Goal: Task Accomplishment & Management: Use online tool/utility

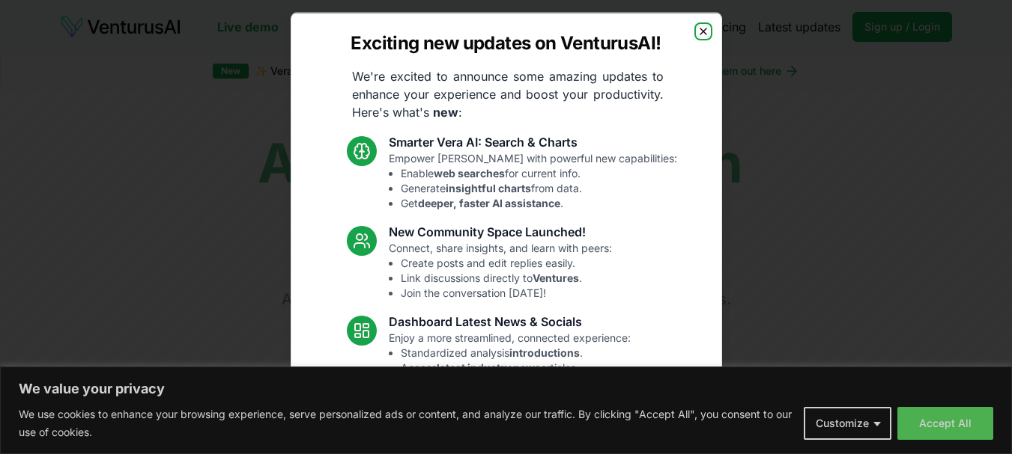
click at [697, 28] on icon "button" at bounding box center [703, 31] width 12 height 12
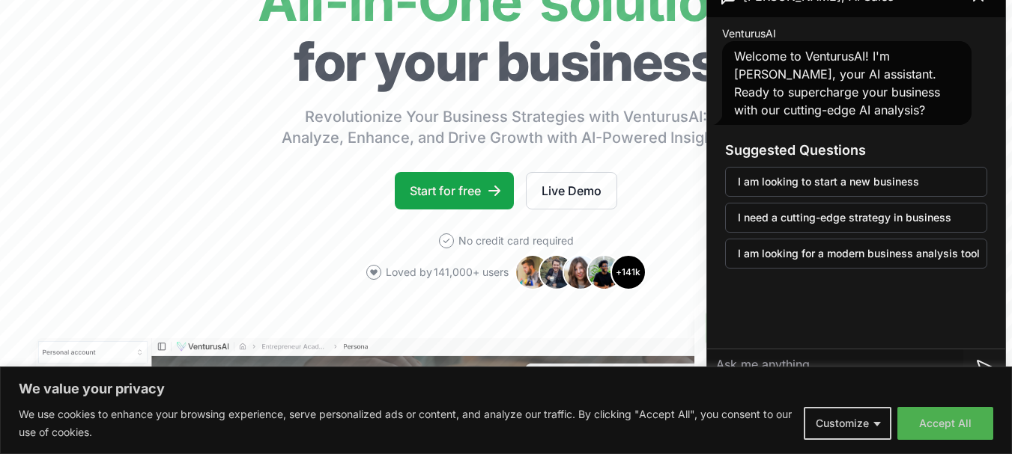
scroll to position [176, 0]
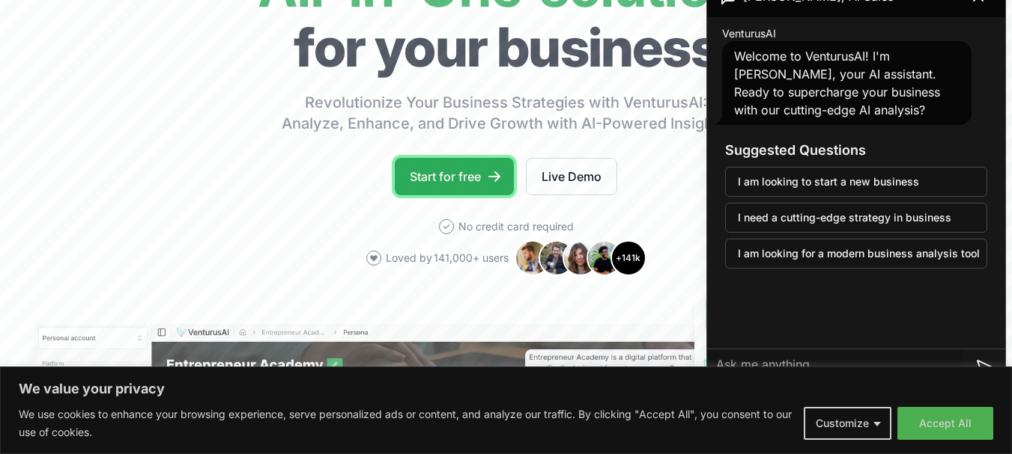
click at [471, 186] on link "Start for free" at bounding box center [454, 176] width 119 height 37
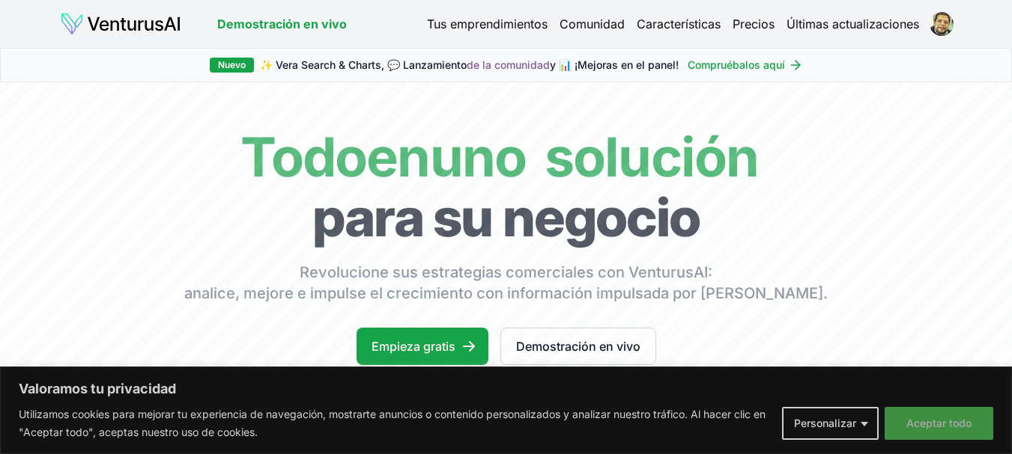
click at [964, 421] on font "Aceptar todo" at bounding box center [938, 423] width 65 height 13
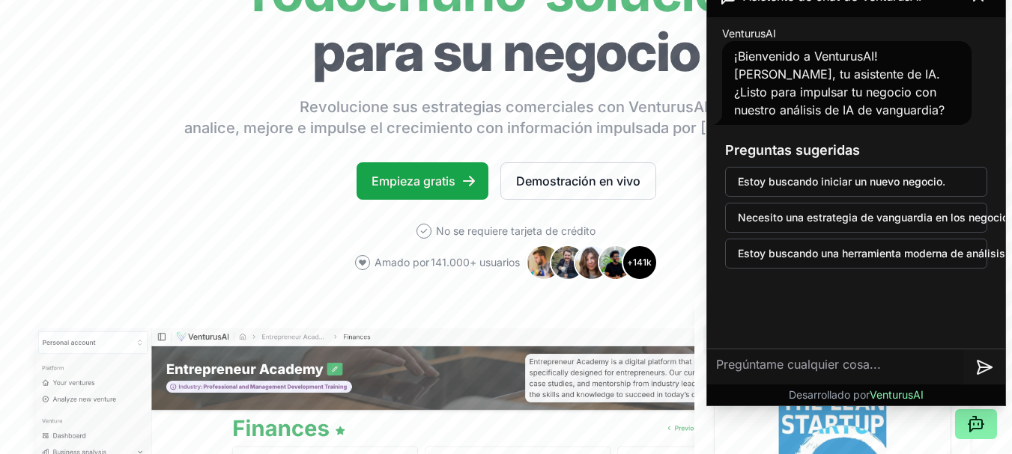
scroll to position [188, 0]
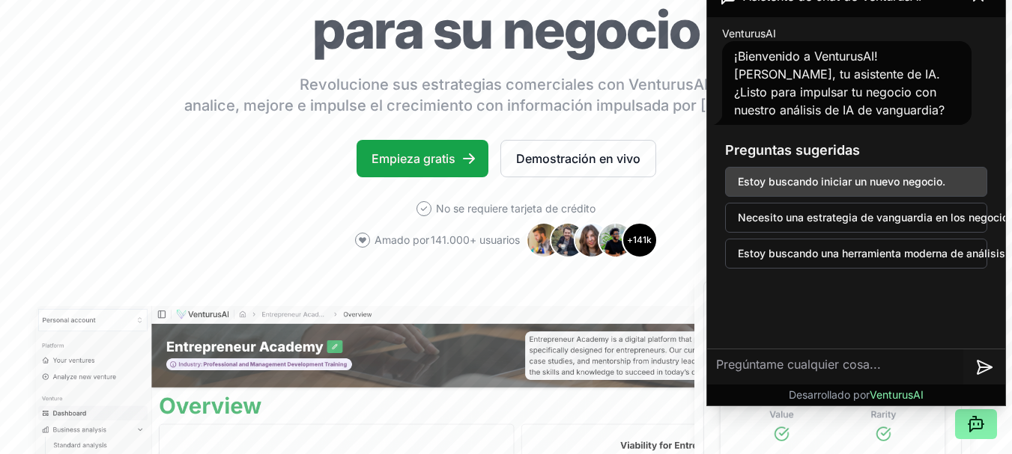
click at [873, 189] on button "Estoy buscando iniciar un nuevo negocio." at bounding box center [856, 182] width 262 height 30
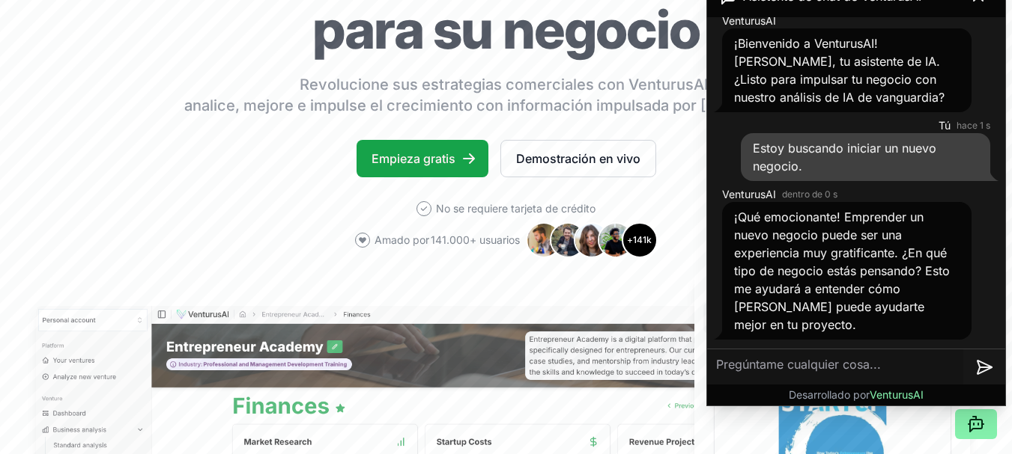
scroll to position [0, 0]
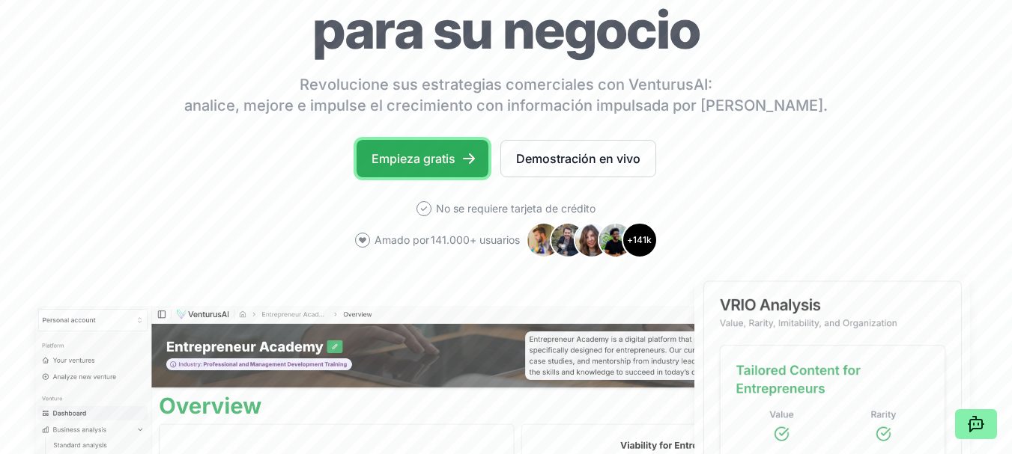
click at [400, 152] on font "Empieza gratis" at bounding box center [413, 158] width 84 height 15
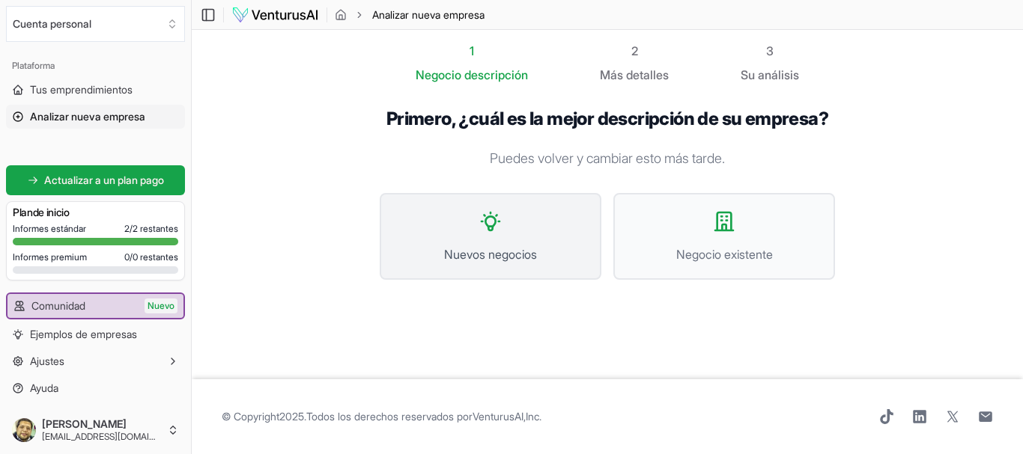
click at [492, 226] on icon at bounding box center [490, 222] width 18 height 18
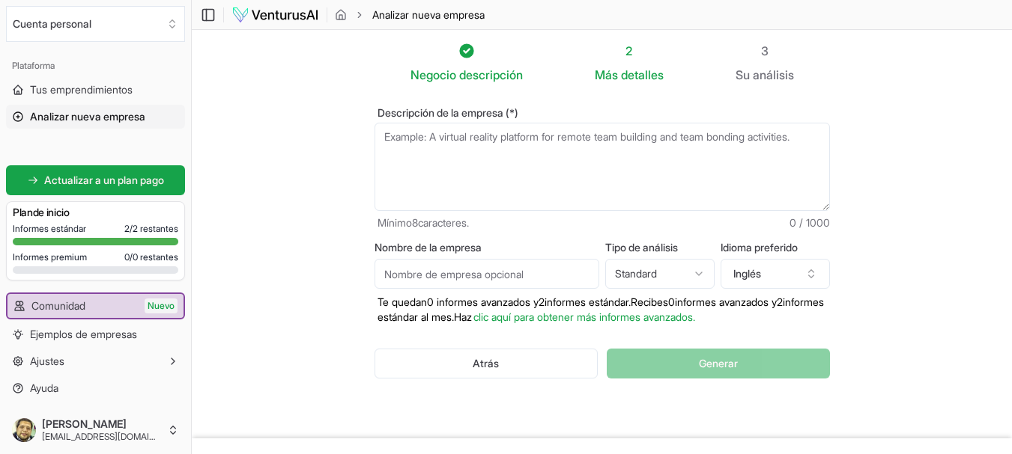
click at [675, 271] on html "Valoramos tu privacidad Utilizamos cookies para mejorar tu experiencia de naveg…" at bounding box center [506, 227] width 1012 height 454
click at [692, 278] on html "Valoramos tu privacidad Utilizamos cookies para mejorar tu experiencia de naveg…" at bounding box center [506, 227] width 1012 height 454
click at [749, 278] on font "Inglés" at bounding box center [747, 273] width 28 height 13
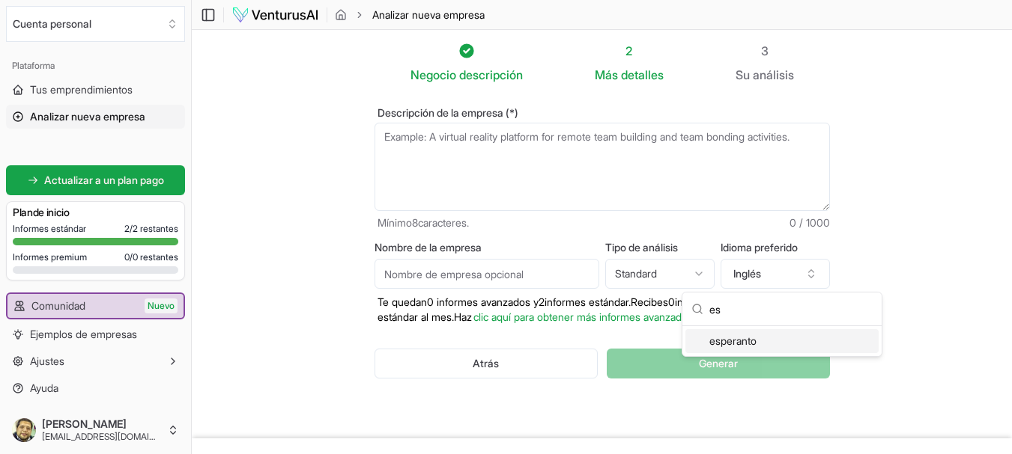
type input "e"
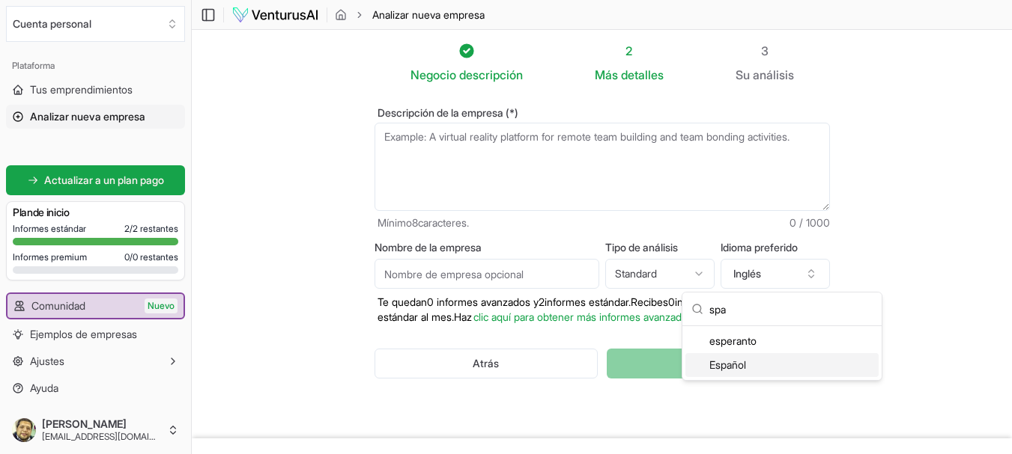
type input "spa"
click at [767, 370] on div "Español" at bounding box center [781, 365] width 193 height 24
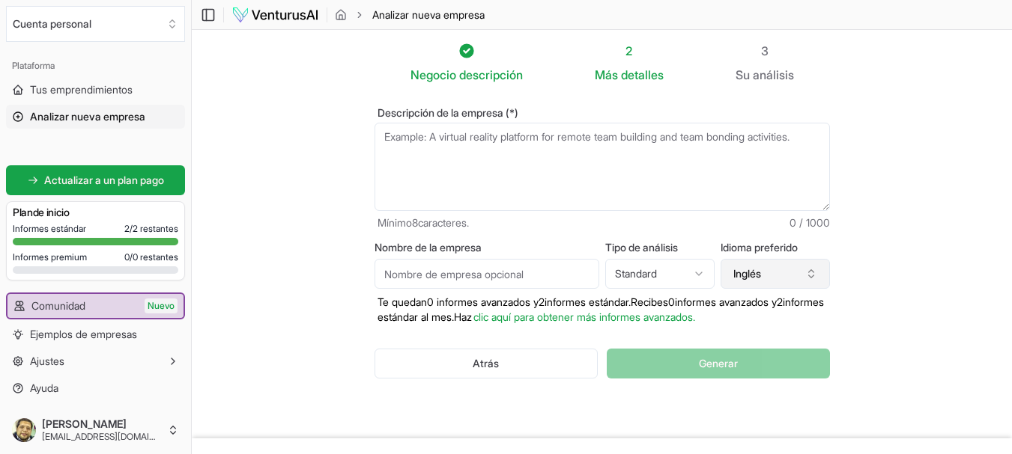
click at [761, 277] on font "Inglés" at bounding box center [747, 273] width 28 height 13
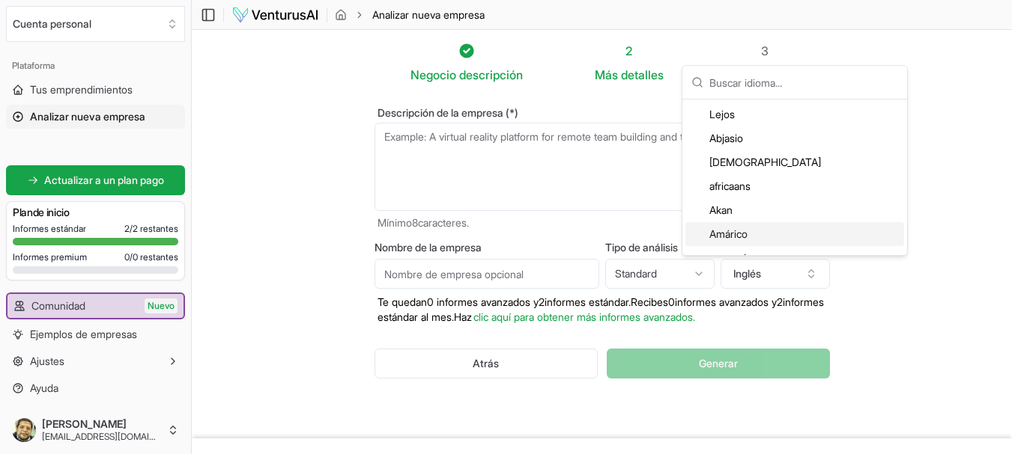
click at [856, 327] on section "Negocio descripción 2 Más detalles 3 Su análisis Descripción de la empresa (*) …" at bounding box center [602, 234] width 820 height 409
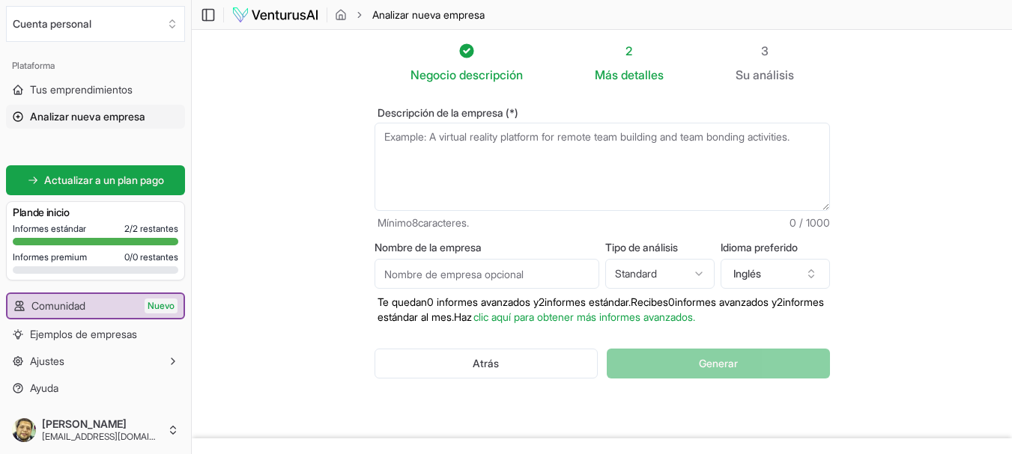
click at [512, 157] on textarea "Descripción de la empresa (*)" at bounding box center [601, 167] width 455 height 88
type textarea "r"
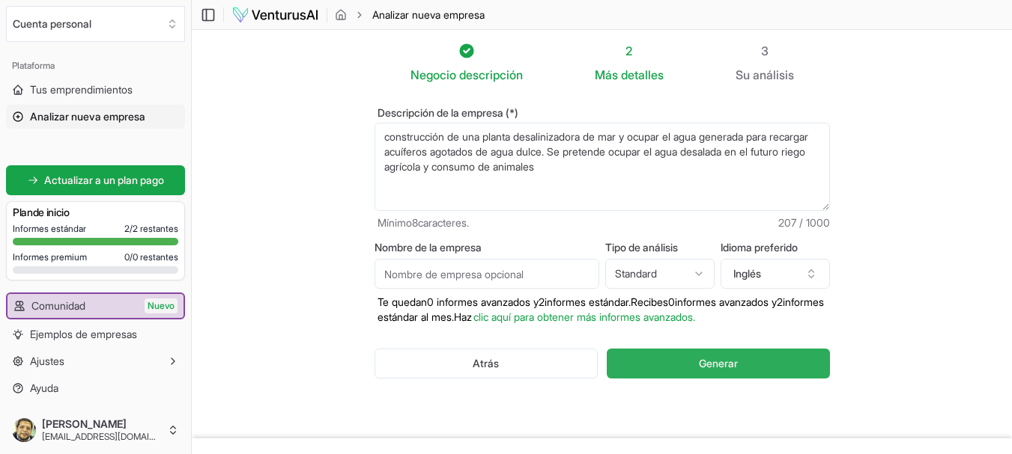
type textarea "construcción de una planta desalinizadora de mar y ocupar el agua generada para…"
click at [730, 365] on font "Generar" at bounding box center [718, 363] width 39 height 13
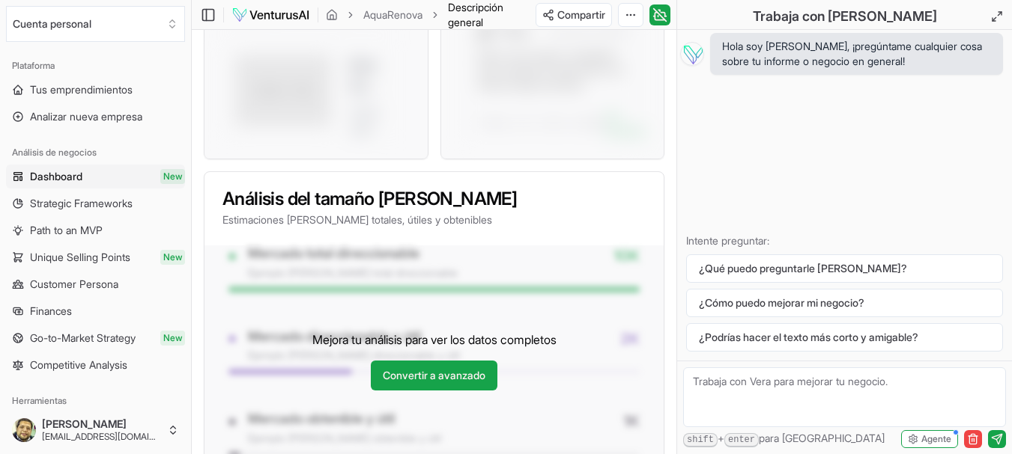
scroll to position [1150, 0]
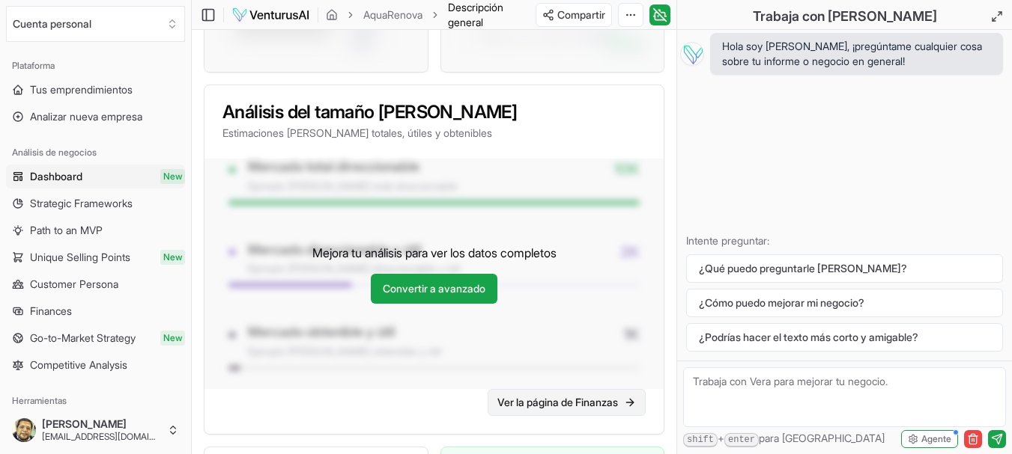
click at [574, 396] on font "Ver la página de Finanzas" at bounding box center [557, 402] width 121 height 13
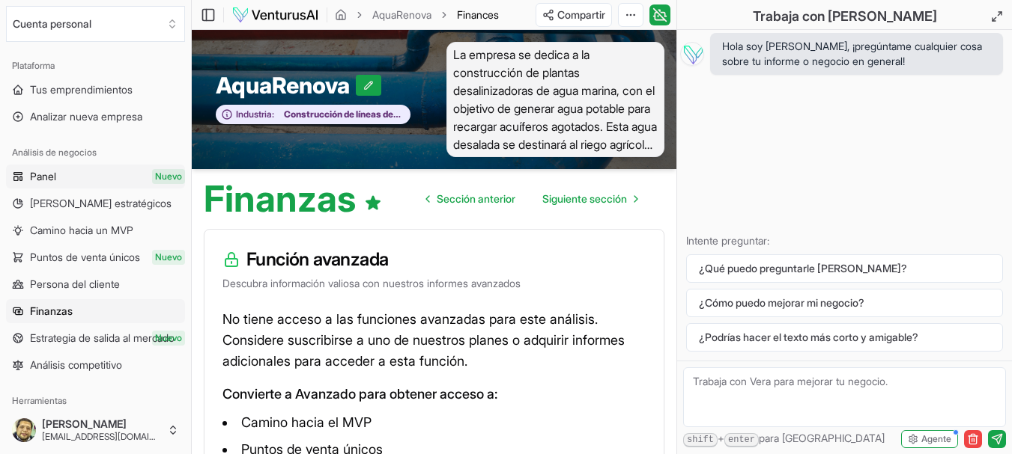
click at [83, 171] on link "Panel Nuevo" at bounding box center [95, 177] width 179 height 24
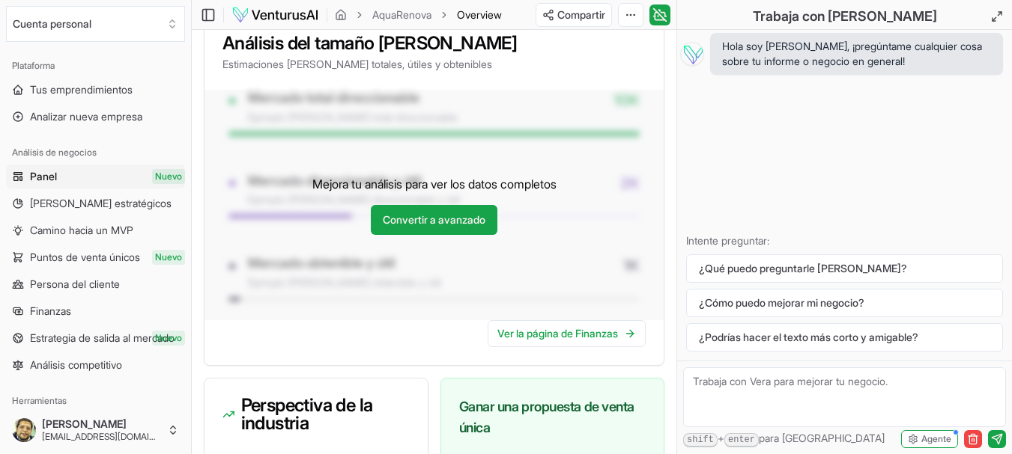
scroll to position [1440, 0]
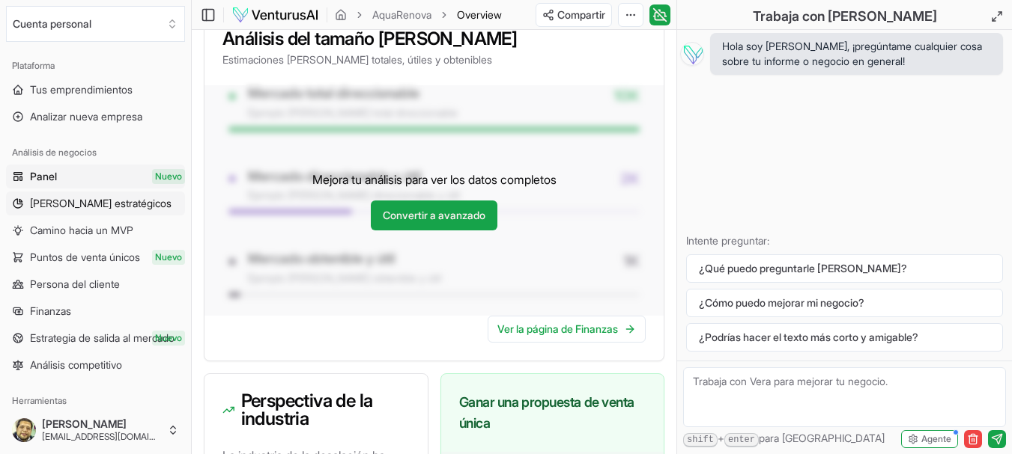
click at [73, 206] on font "Marcos estratégicos" at bounding box center [101, 203] width 142 height 13
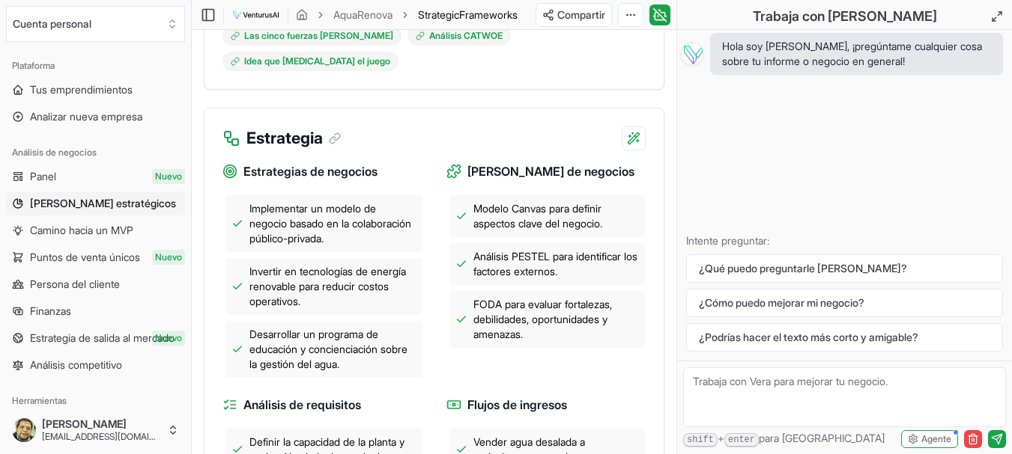
scroll to position [591, 0]
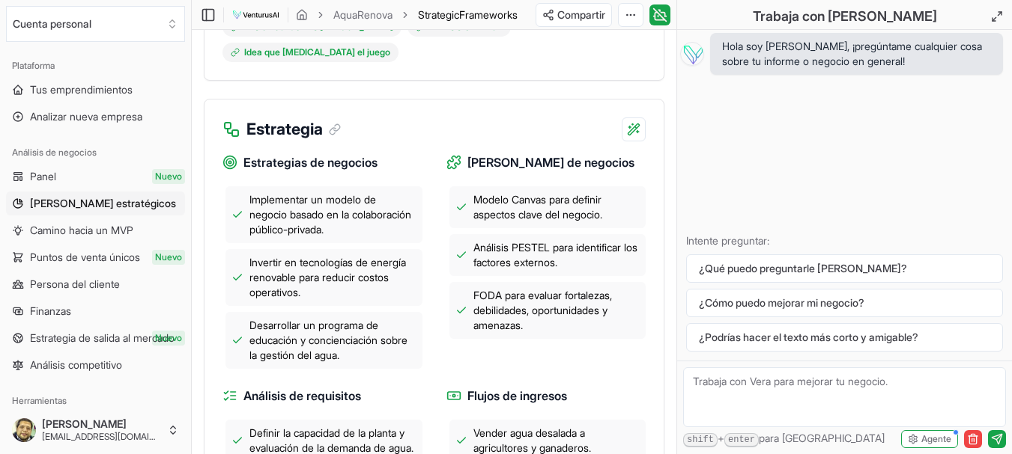
click at [512, 193] on font "Modelo Canvas para definir aspectos clave del negocio." at bounding box center [537, 207] width 129 height 28
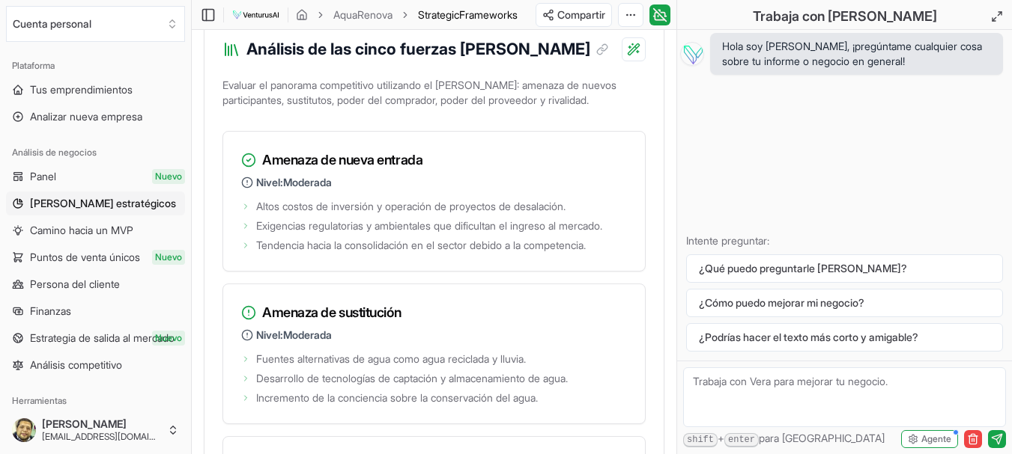
scroll to position [2627, 0]
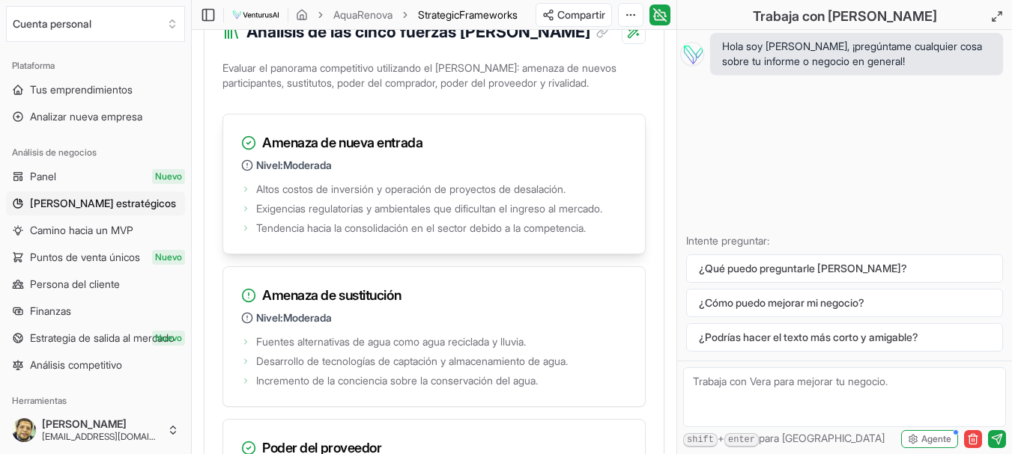
click at [517, 215] on font "Exigencias regulatorias y ambientales que dificultan el ingreso al mercado." at bounding box center [429, 208] width 346 height 13
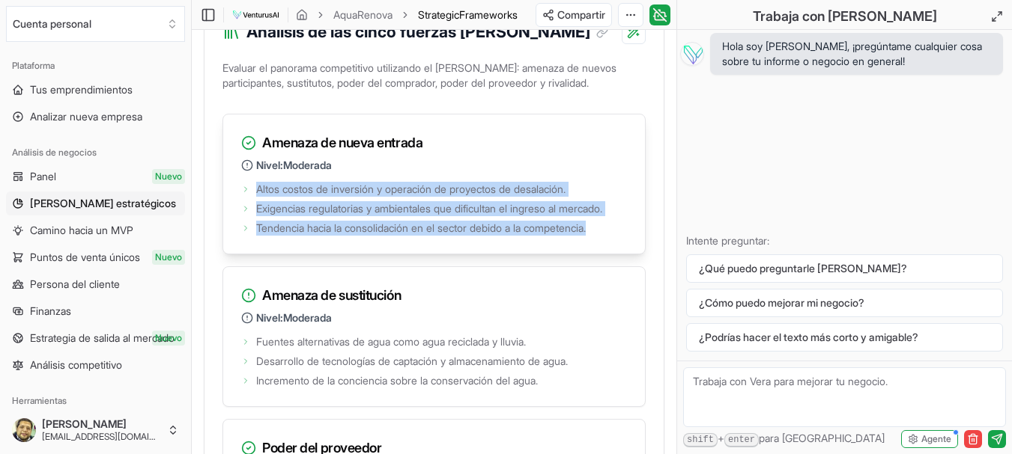
drag, startPoint x: 603, startPoint y: 293, endPoint x: 258, endPoint y: 253, distance: 348.2
click at [258, 236] on ul "Altos costos de inversión y operación de proyectos de desalación. Exigencias re…" at bounding box center [434, 207] width 386 height 57
copy ul "Altos costos de inversión y operación de proyectos de desalación. Exigencias re…"
